Goal: Information Seeking & Learning: Learn about a topic

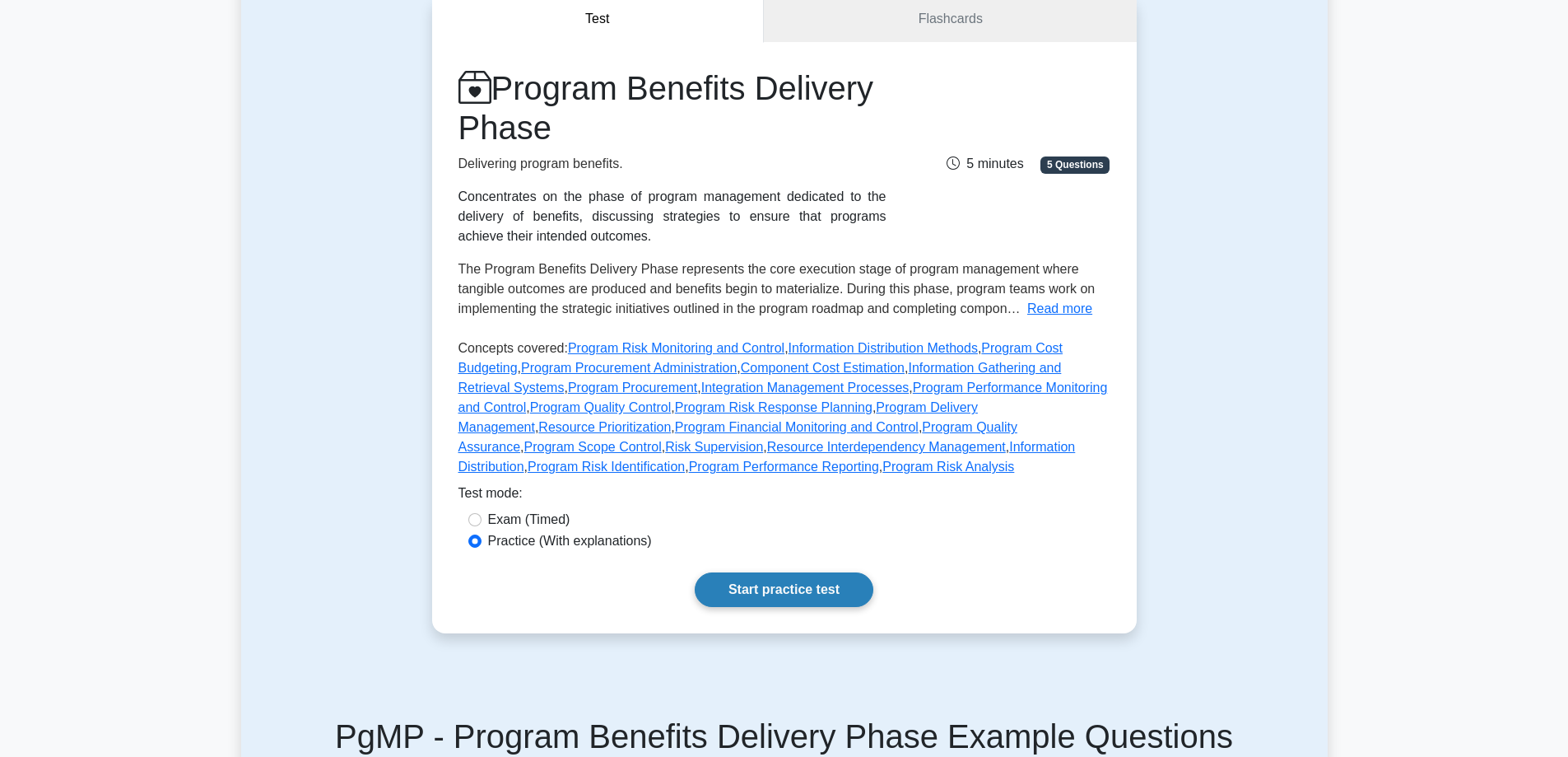
click at [730, 599] on link "Start practice test" at bounding box center [783, 589] width 178 height 34
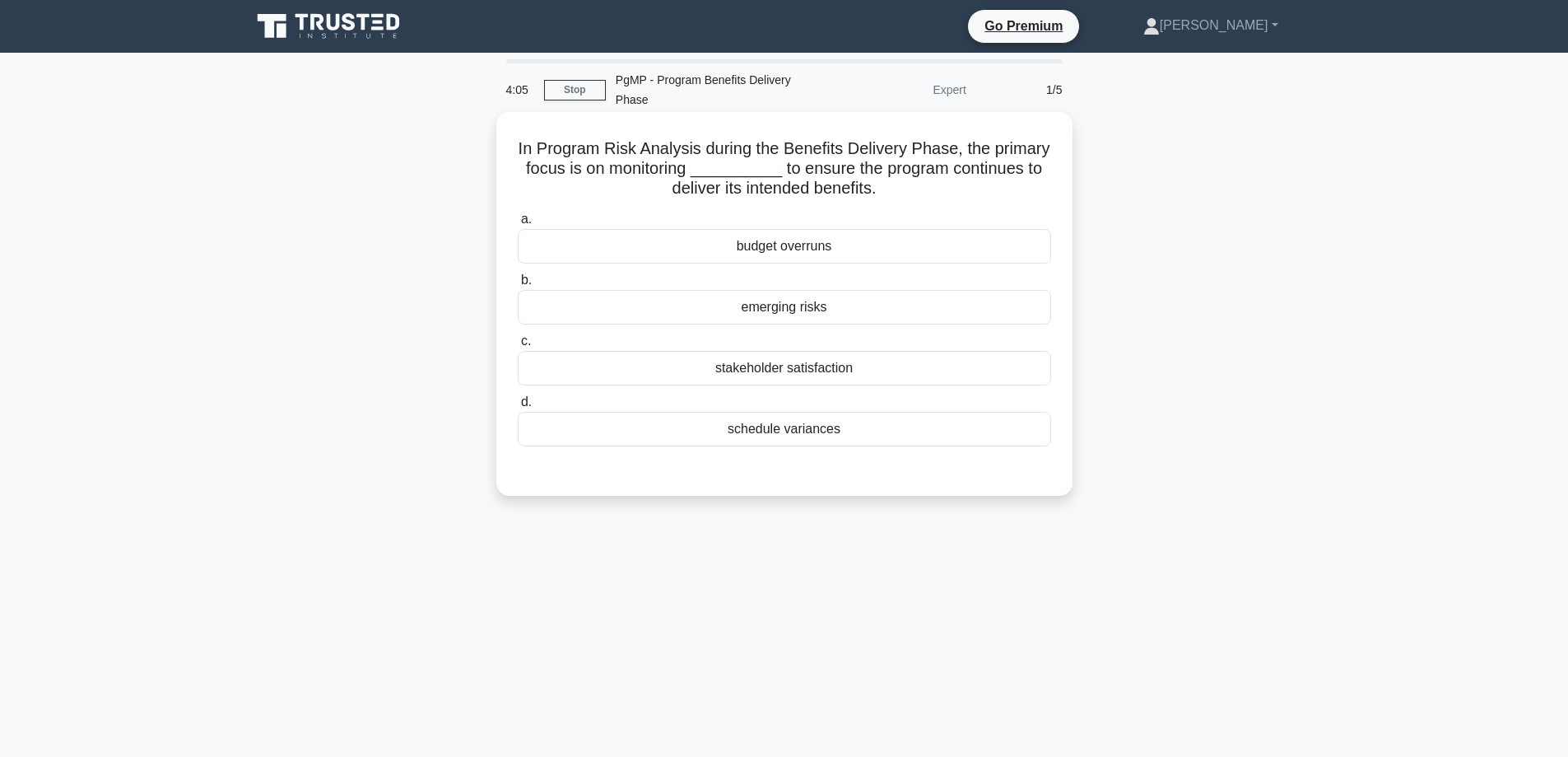
click at [791, 292] on div "emerging risks" at bounding box center [784, 307] width 533 height 34
click at [518, 285] on input "b. emerging risks" at bounding box center [518, 281] width 0 height 11
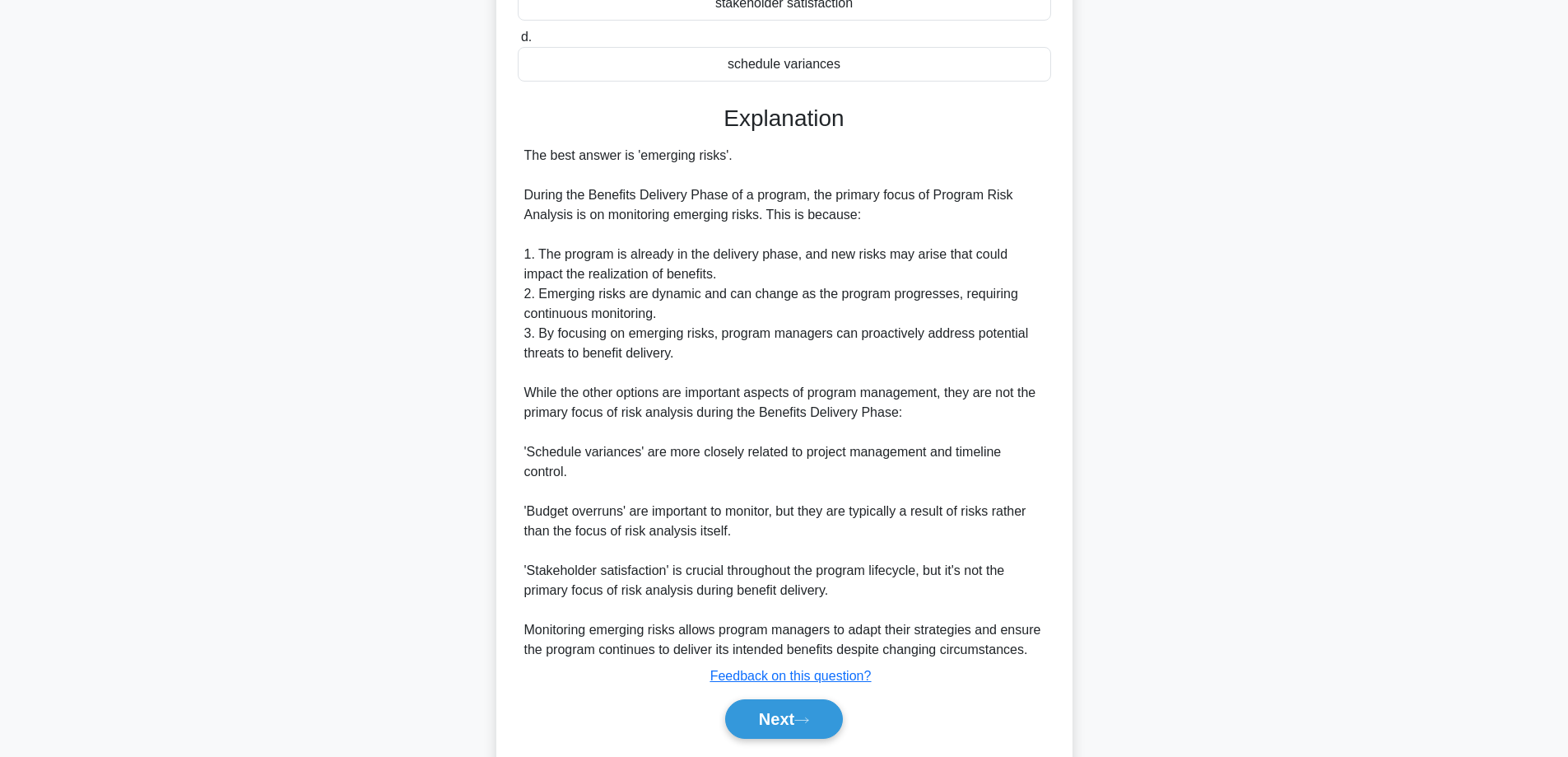
scroll to position [398, 0]
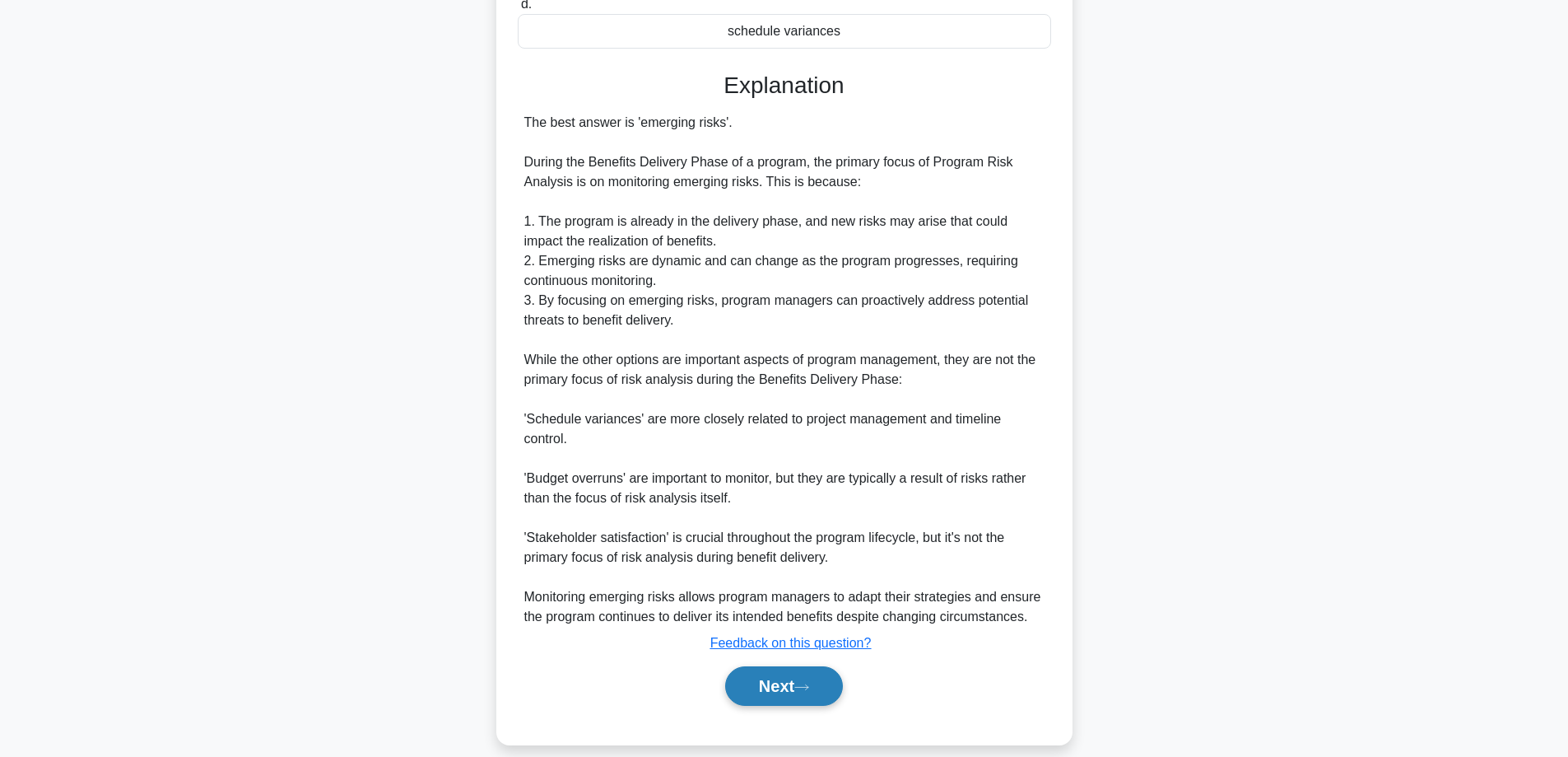
click at [790, 666] on button "Next" at bounding box center [784, 686] width 118 height 40
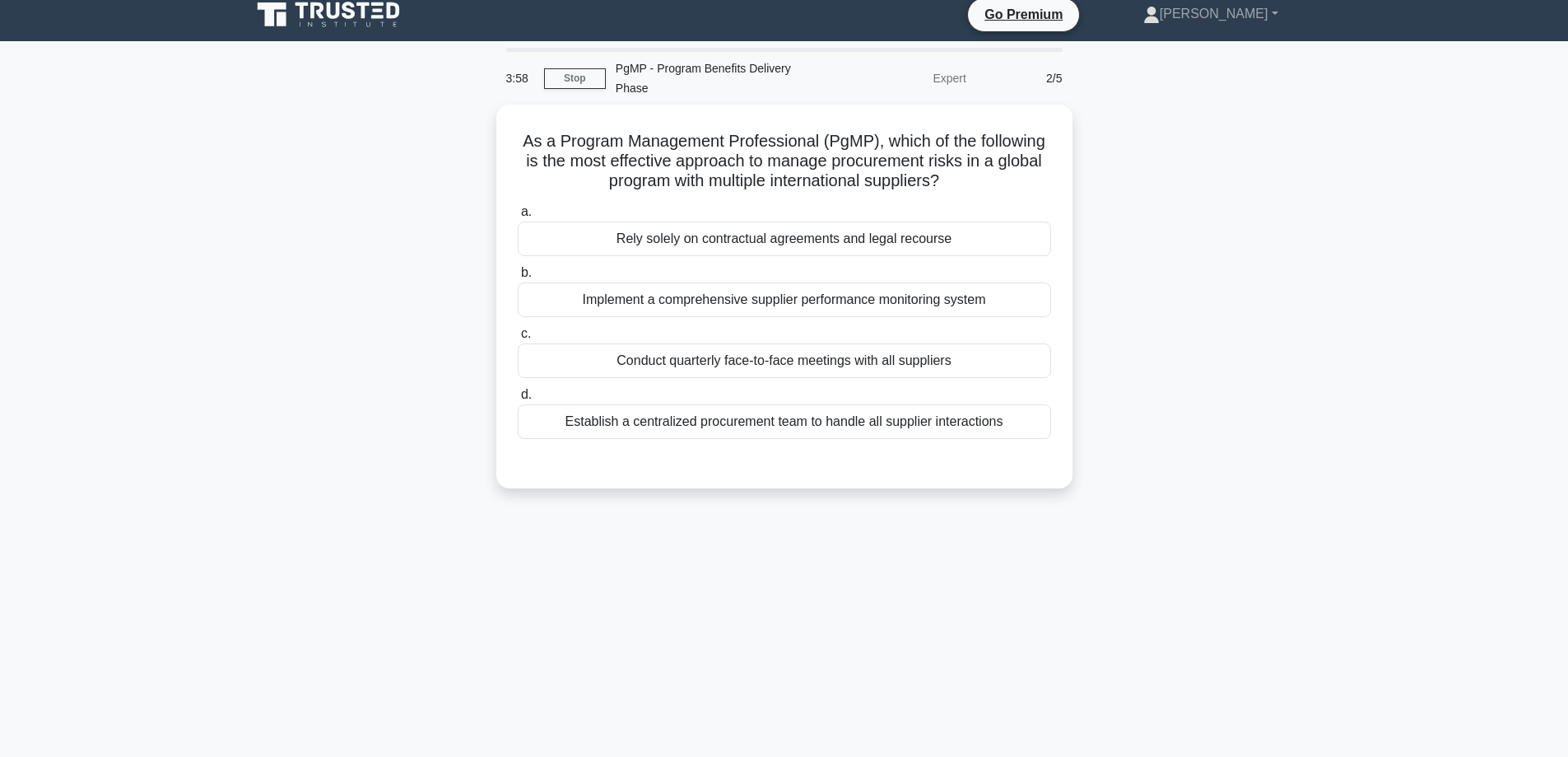
scroll to position [0, 0]
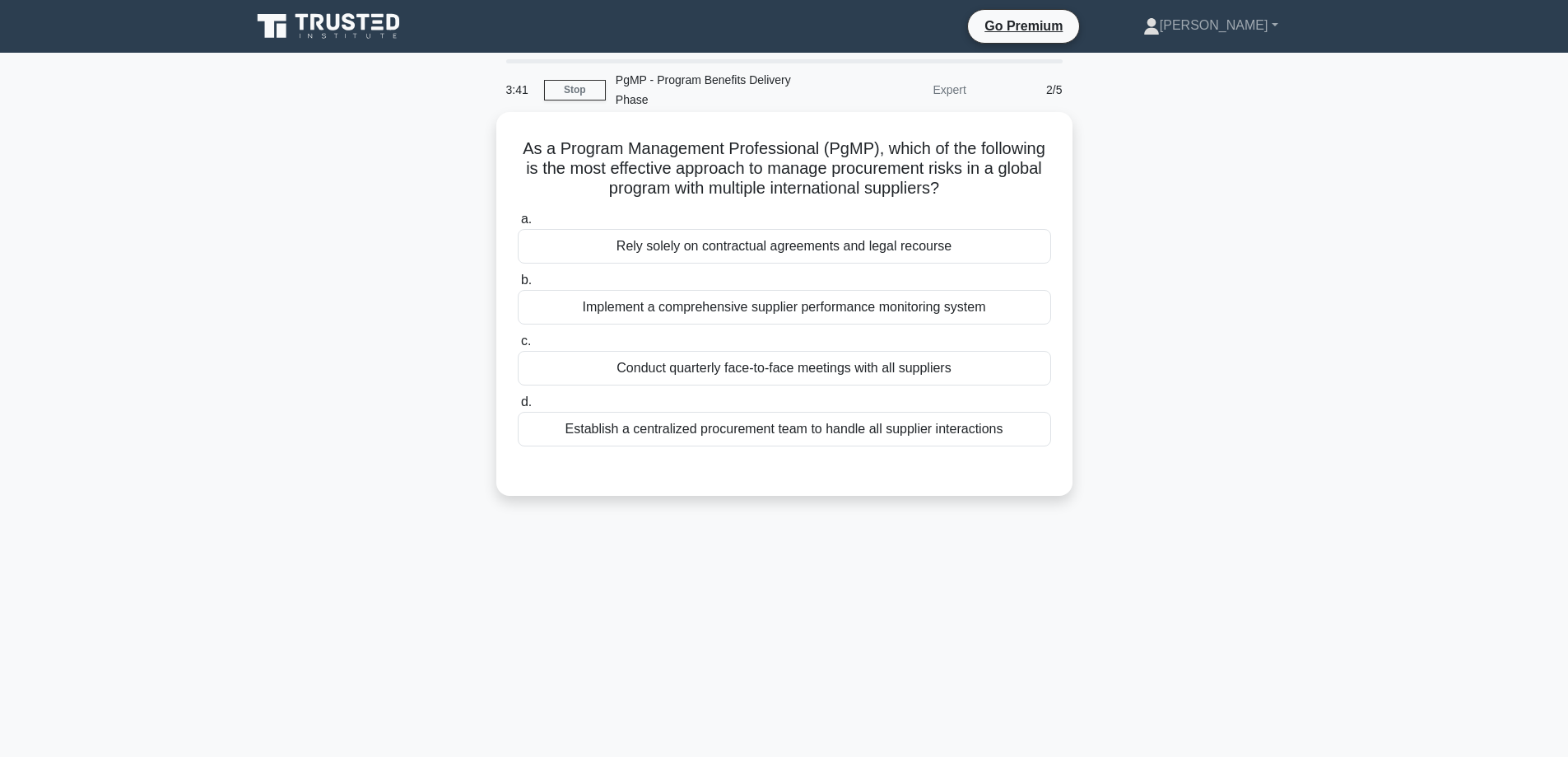
click at [921, 420] on div "Establish a centralized procurement team to handle all supplier interactions" at bounding box center [784, 429] width 533 height 34
click at [518, 407] on input "d. Establish a centralized procurement team to handle all supplier interactions" at bounding box center [518, 402] width 0 height 11
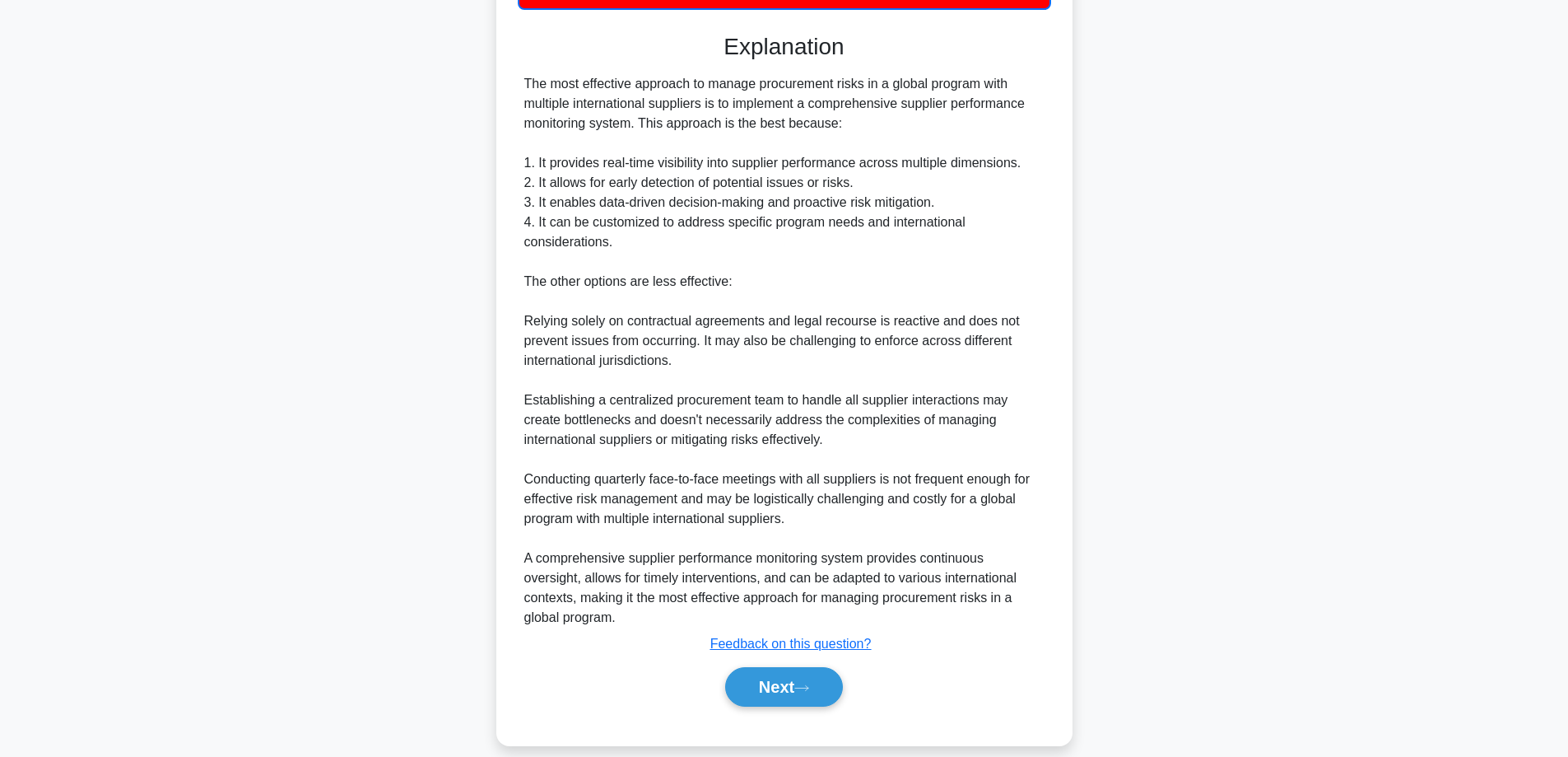
scroll to position [439, 0]
click at [796, 668] on button "Next" at bounding box center [784, 686] width 118 height 40
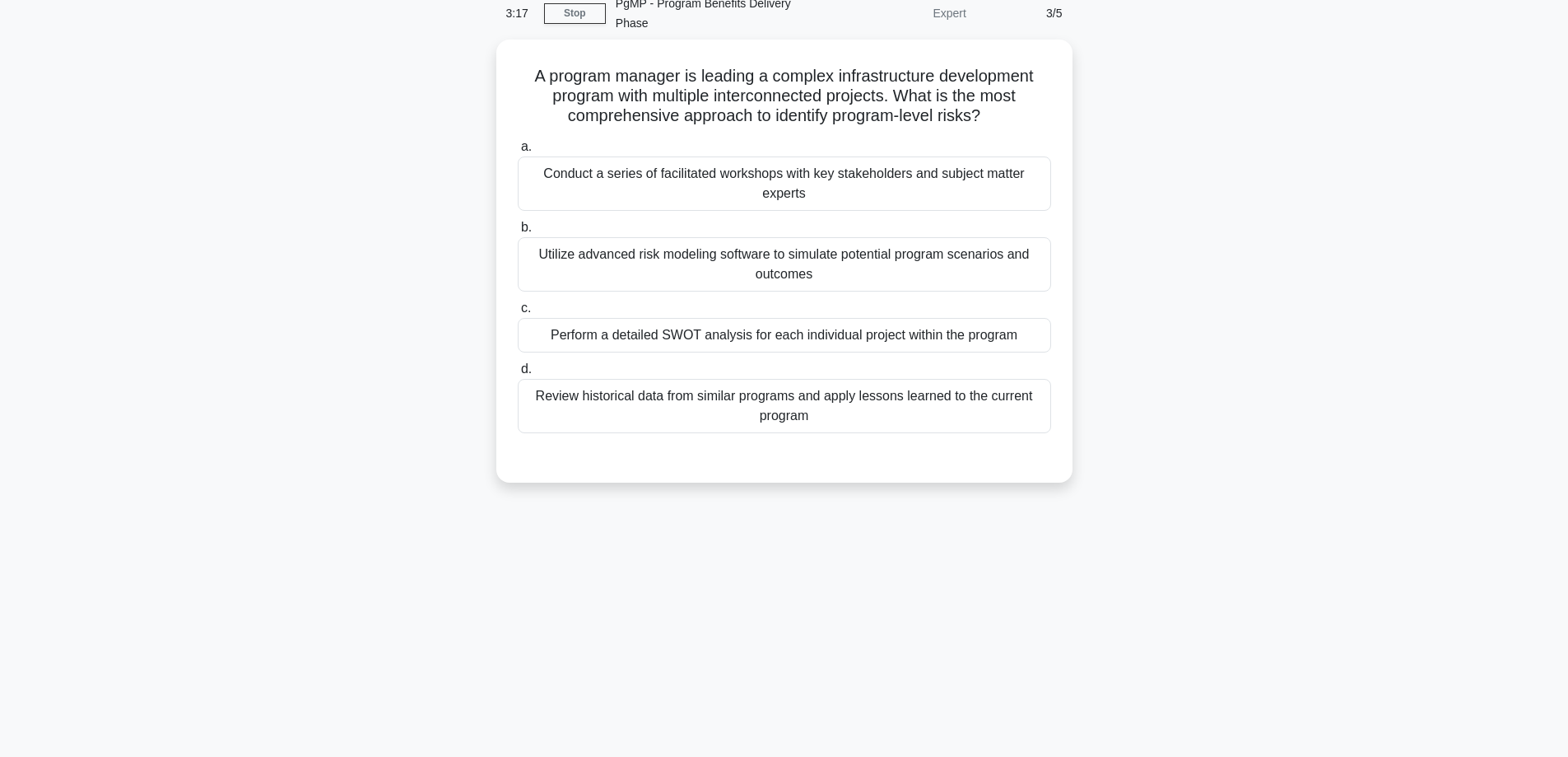
scroll to position [0, 0]
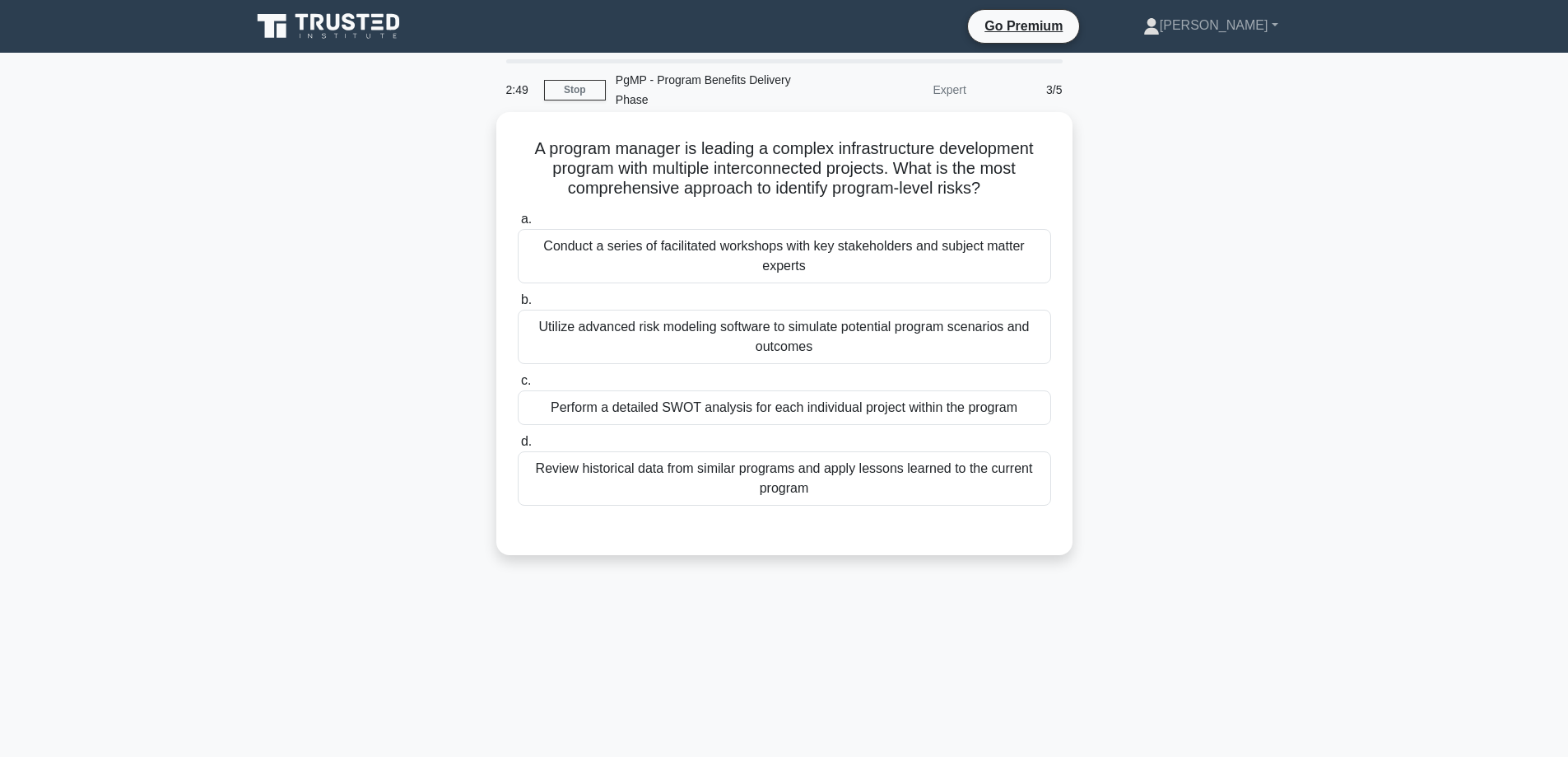
click at [829, 455] on div "Review historical data from similar programs and apply lessons learned to the c…" at bounding box center [784, 478] width 533 height 54
click at [518, 447] on input "d. Review historical data from similar programs and apply lessons learned to th…" at bounding box center [518, 442] width 0 height 11
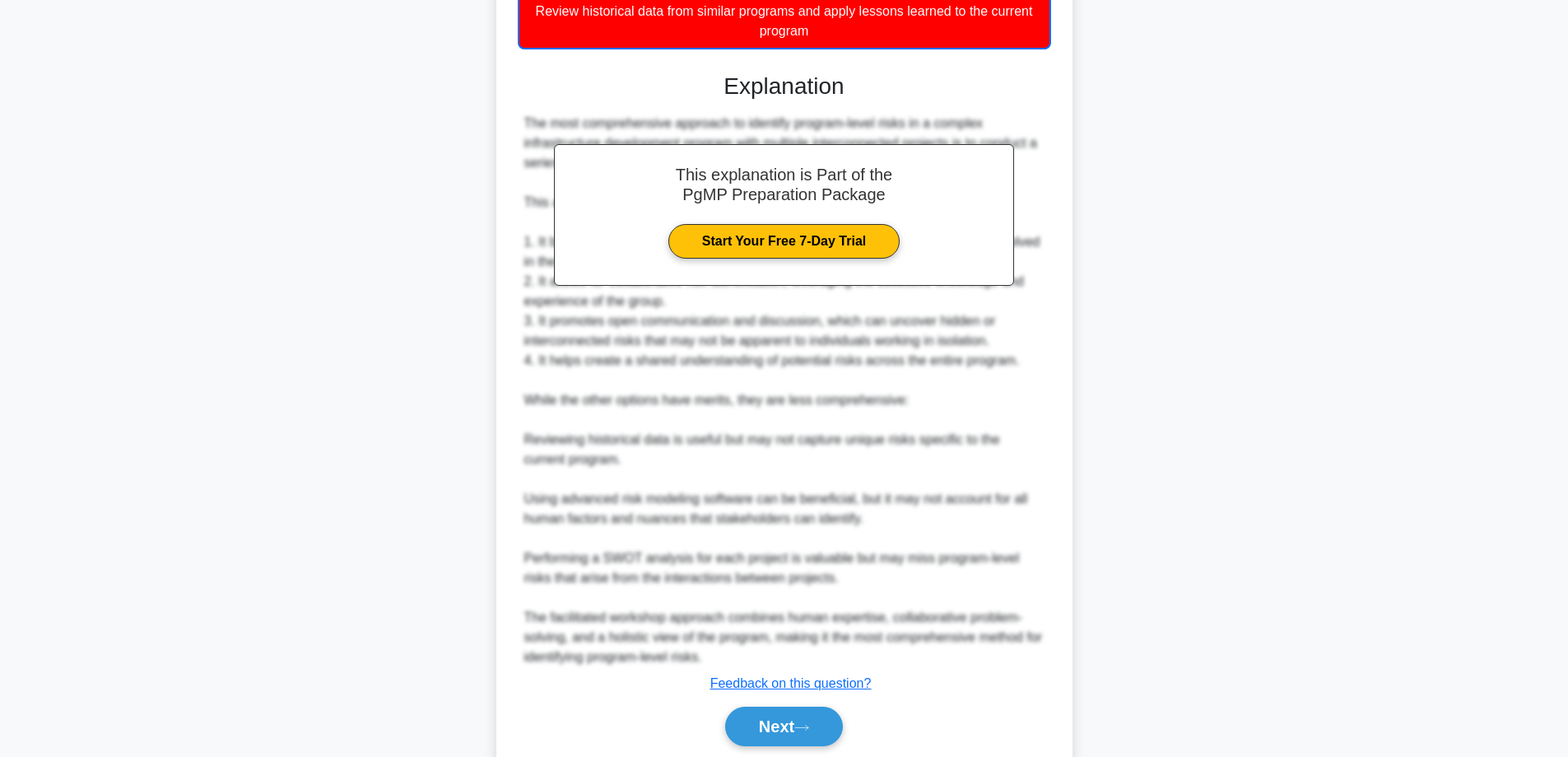
scroll to position [498, 0]
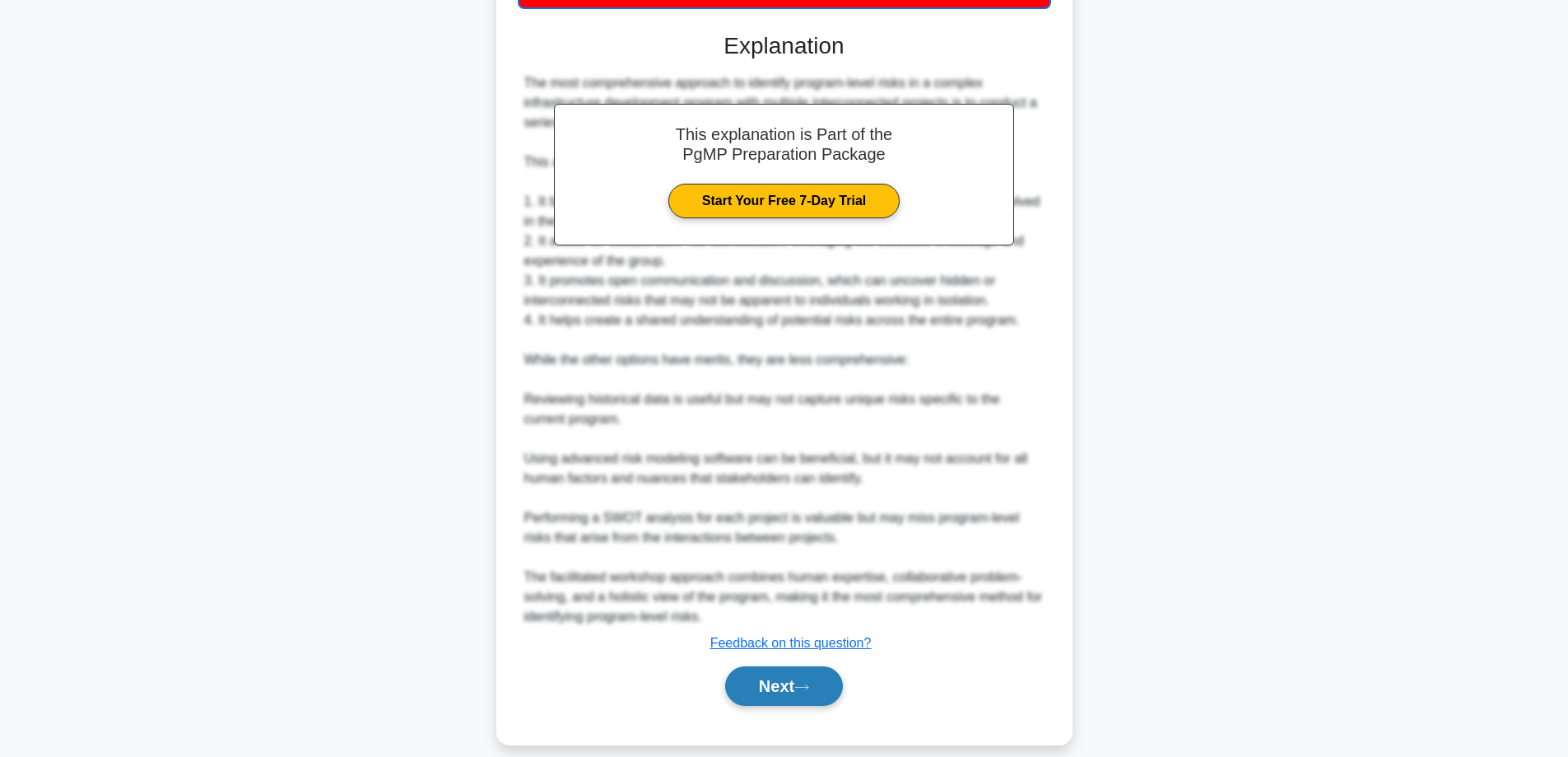
click at [789, 666] on button "Next" at bounding box center [784, 686] width 118 height 40
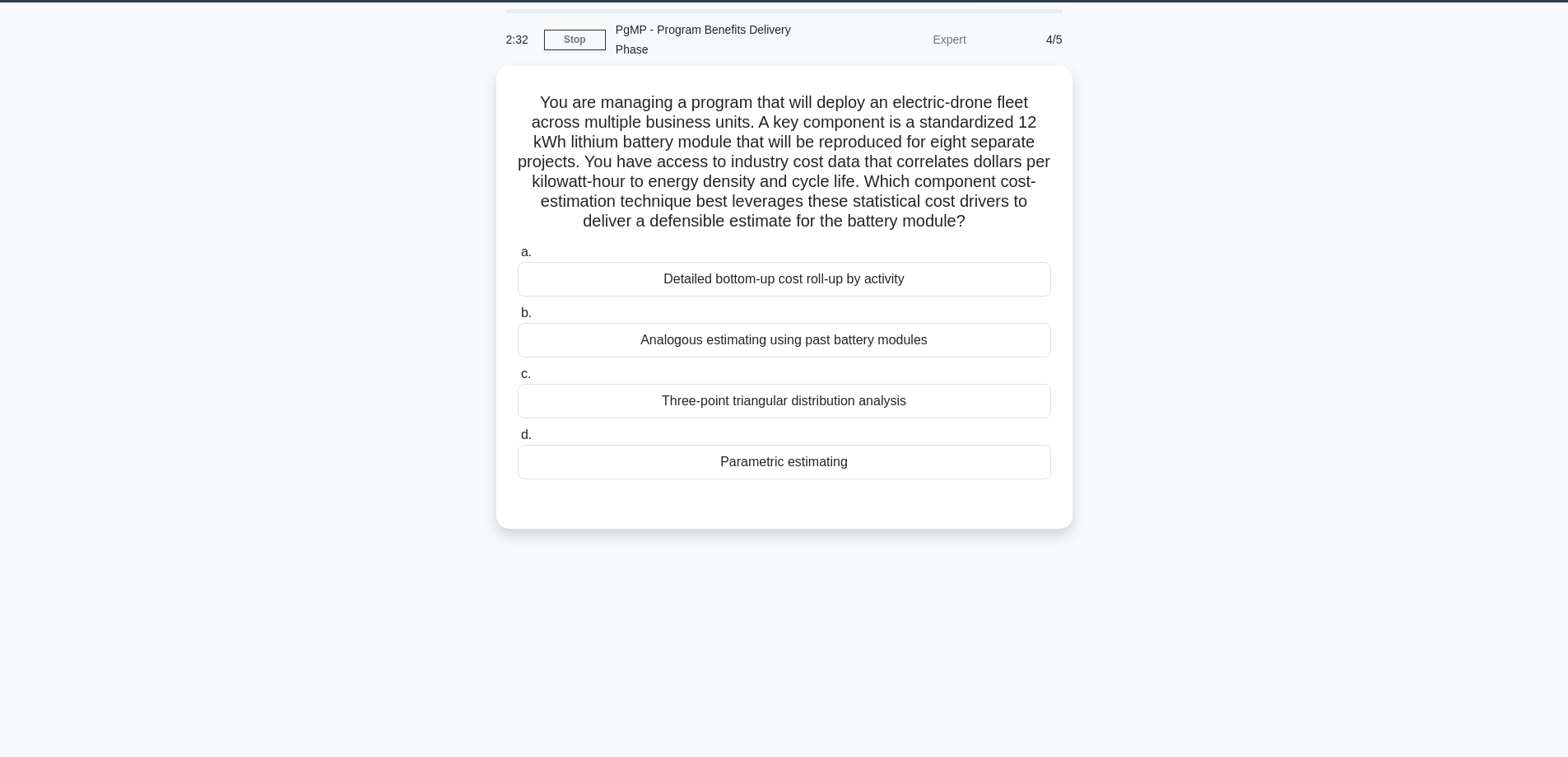
scroll to position [0, 0]
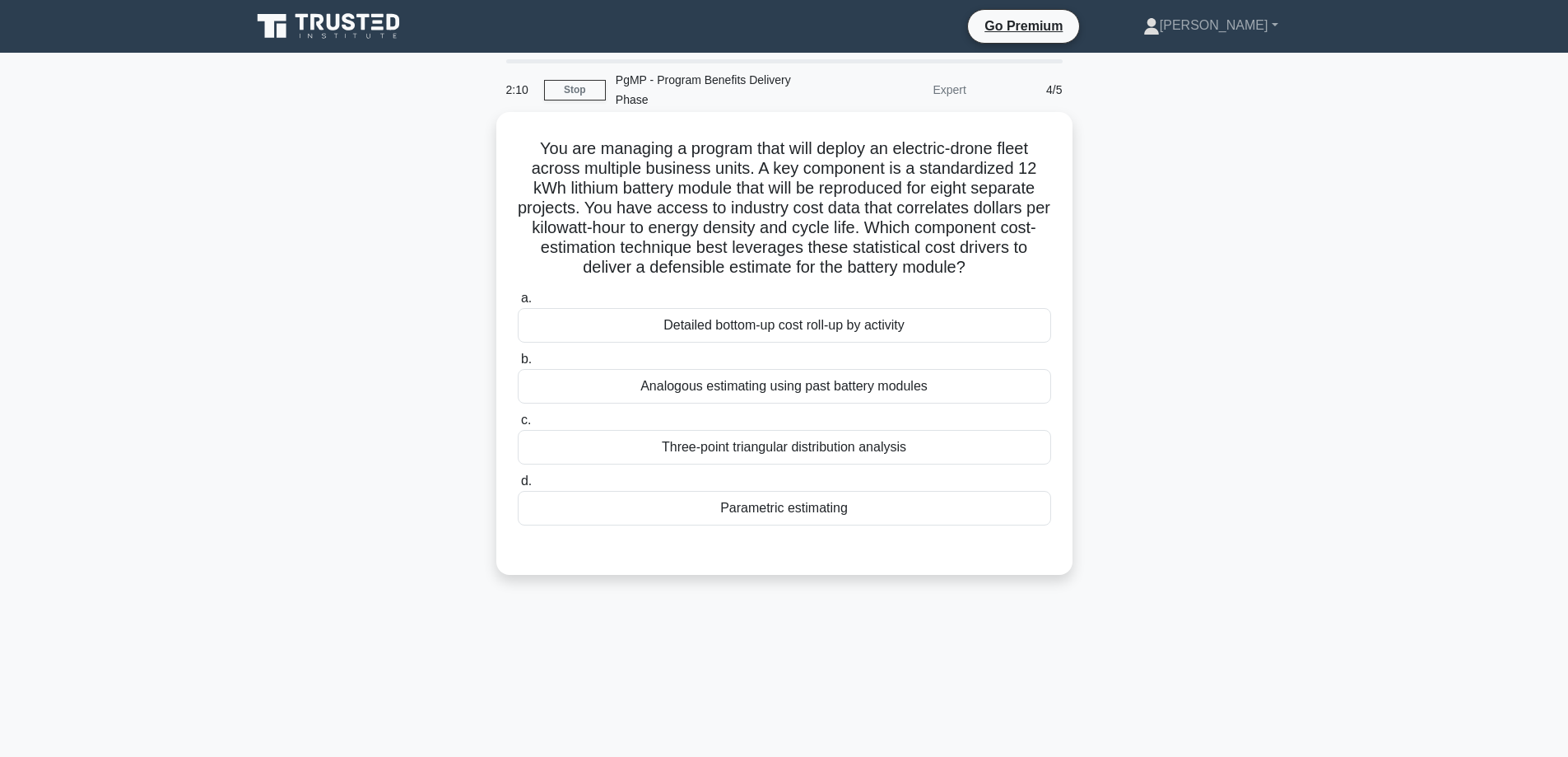
click at [832, 376] on div "Analogous estimating using past battery modules" at bounding box center [784, 386] width 533 height 34
click at [518, 365] on input "b. Analogous estimating using past battery modules" at bounding box center [518, 359] width 0 height 11
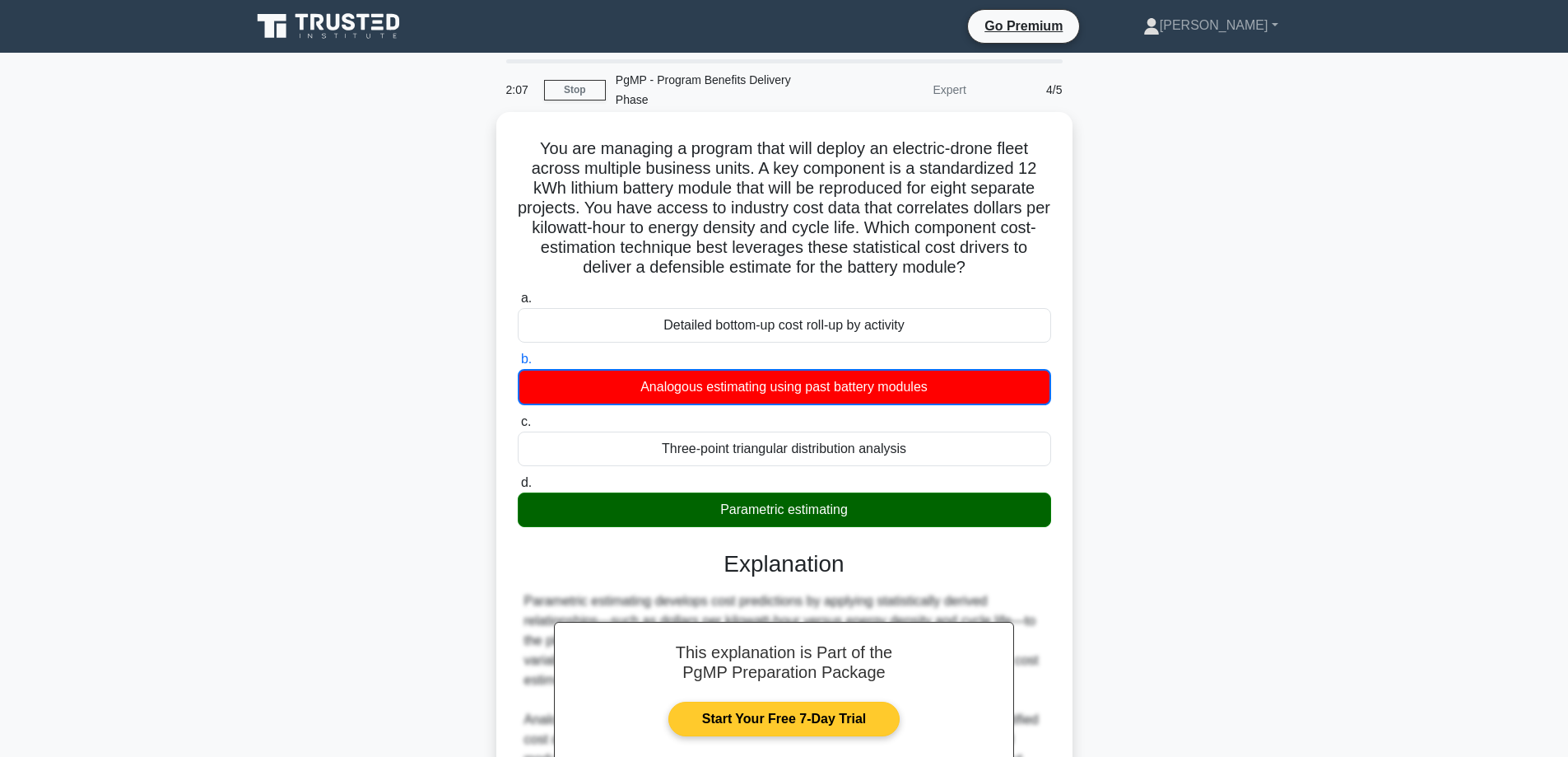
scroll to position [222, 0]
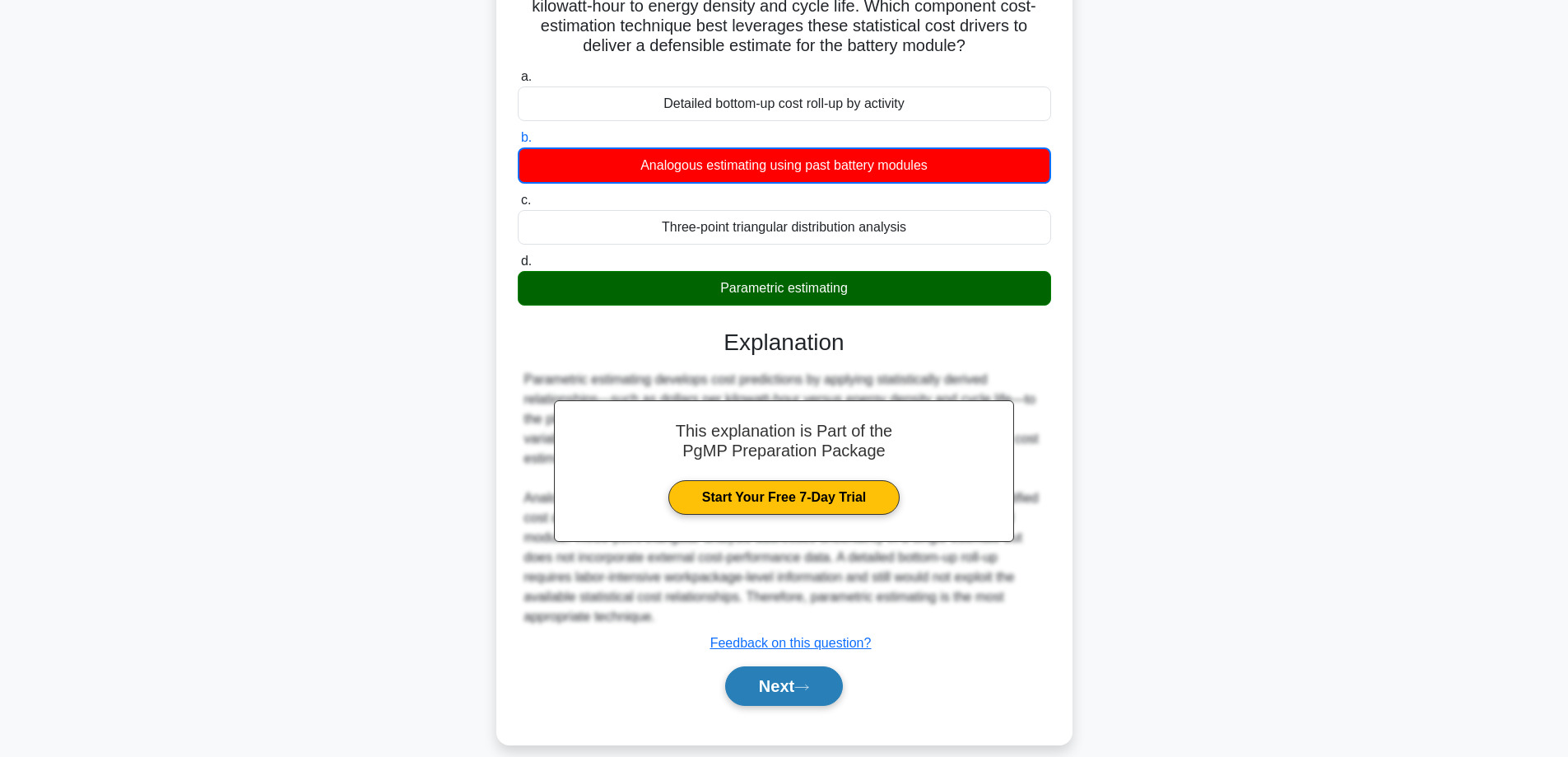
click at [777, 685] on button "Next" at bounding box center [784, 686] width 118 height 40
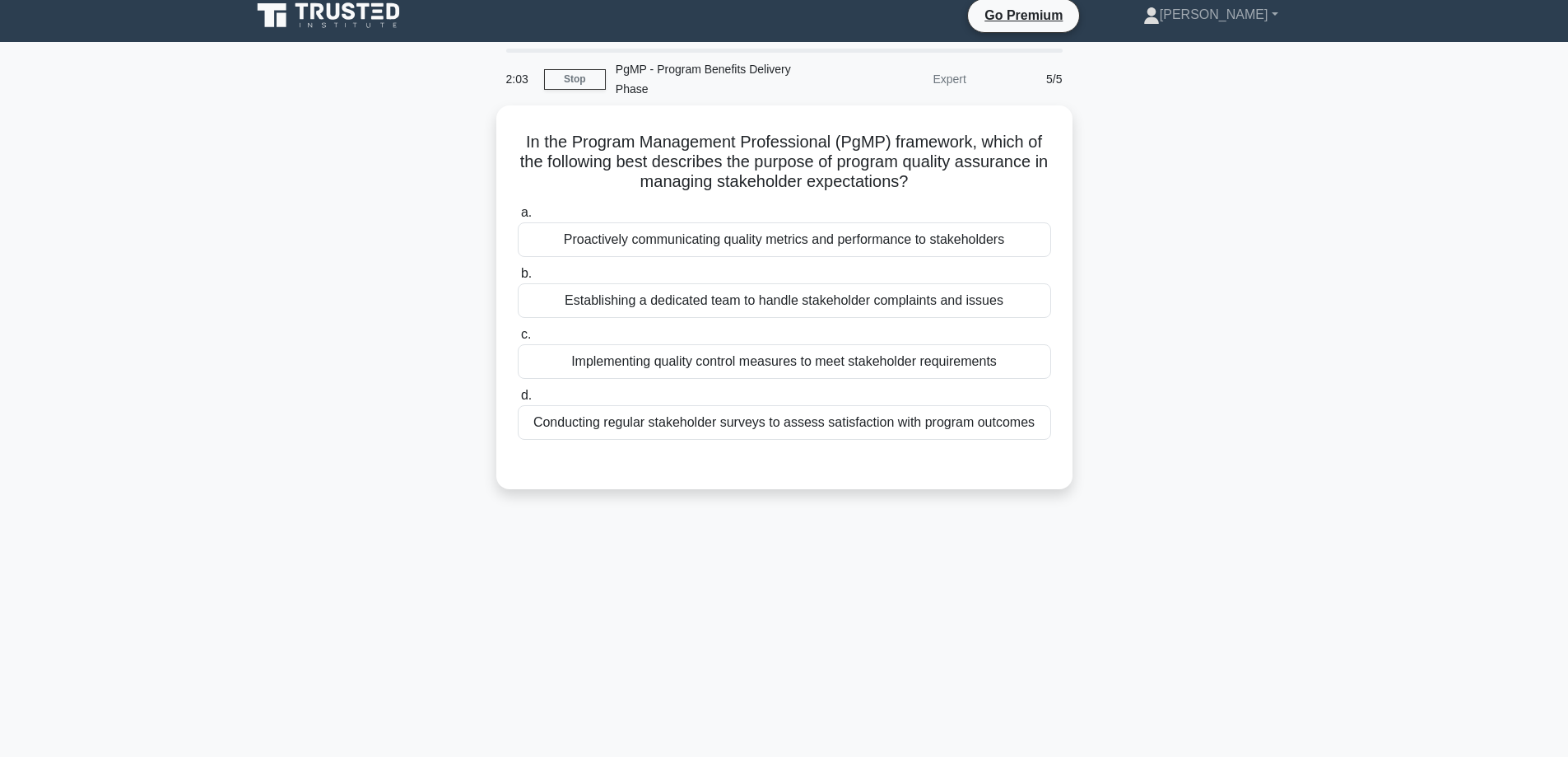
scroll to position [0, 0]
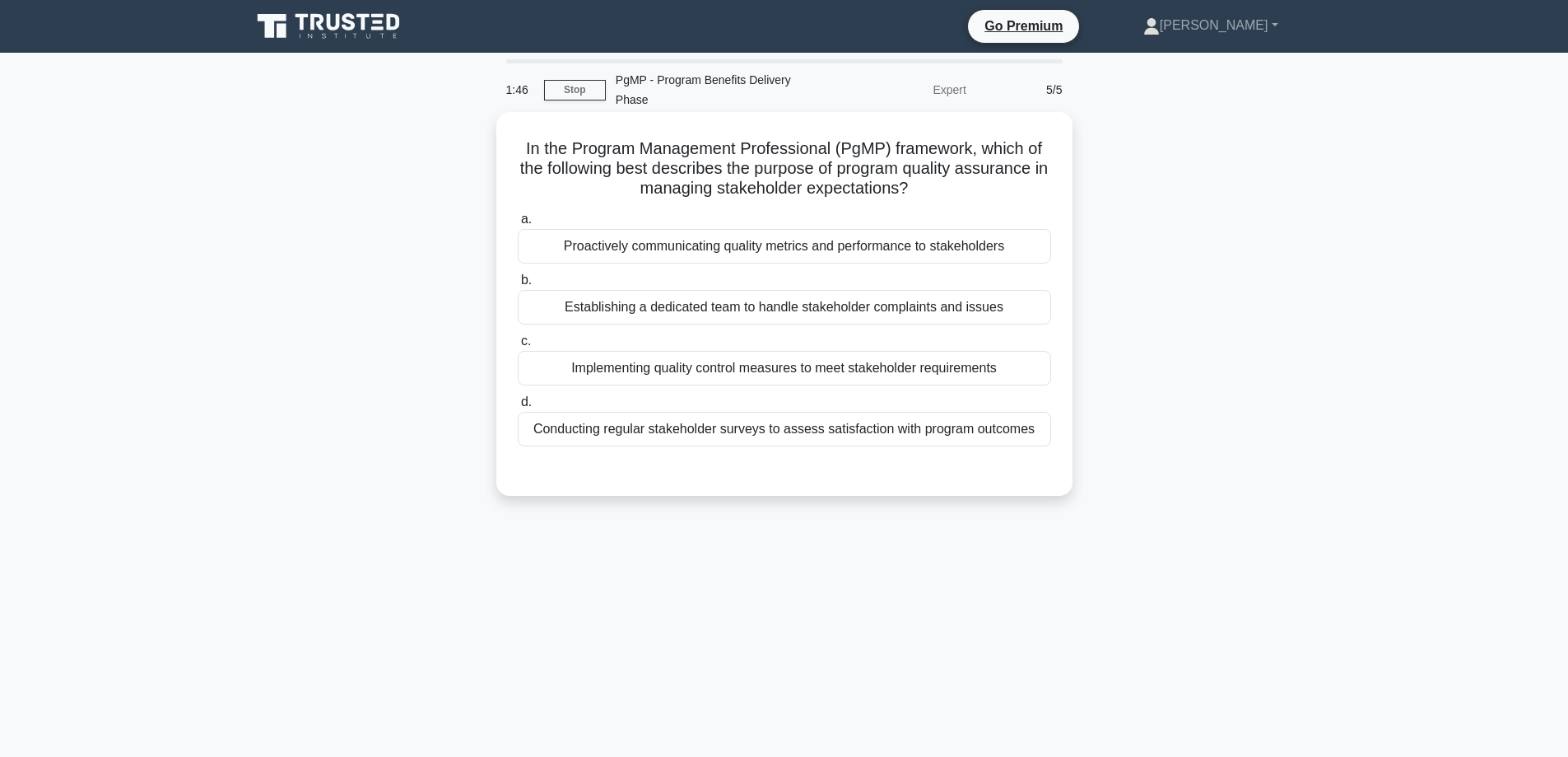
click at [790, 412] on div "Conducting regular stakeholder surveys to assess satisfaction with program outc…" at bounding box center [784, 429] width 533 height 34
click at [518, 407] on input "d. Conducting regular stakeholder surveys to assess satisfaction with program o…" at bounding box center [518, 402] width 0 height 11
